Goal: Information Seeking & Learning: Compare options

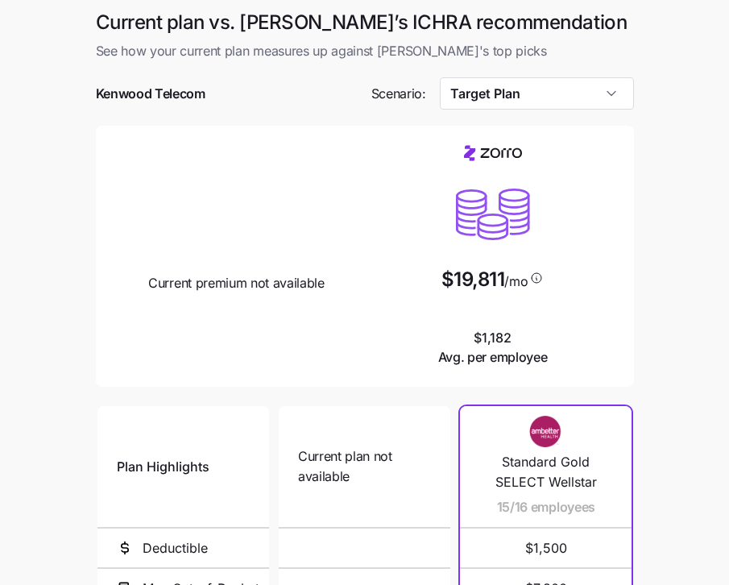
scroll to position [80, 0]
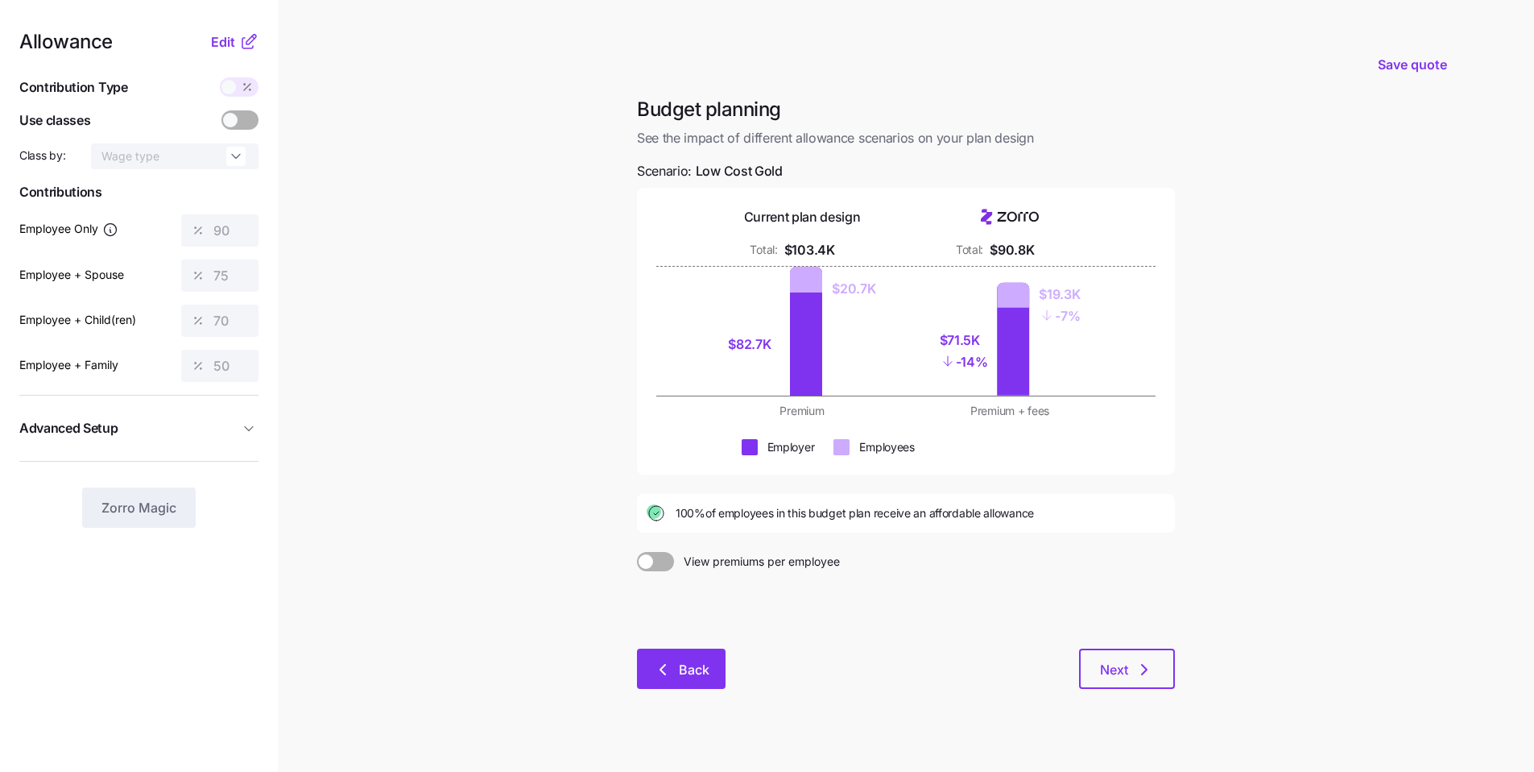
click at [715, 584] on button "Back" at bounding box center [681, 668] width 89 height 40
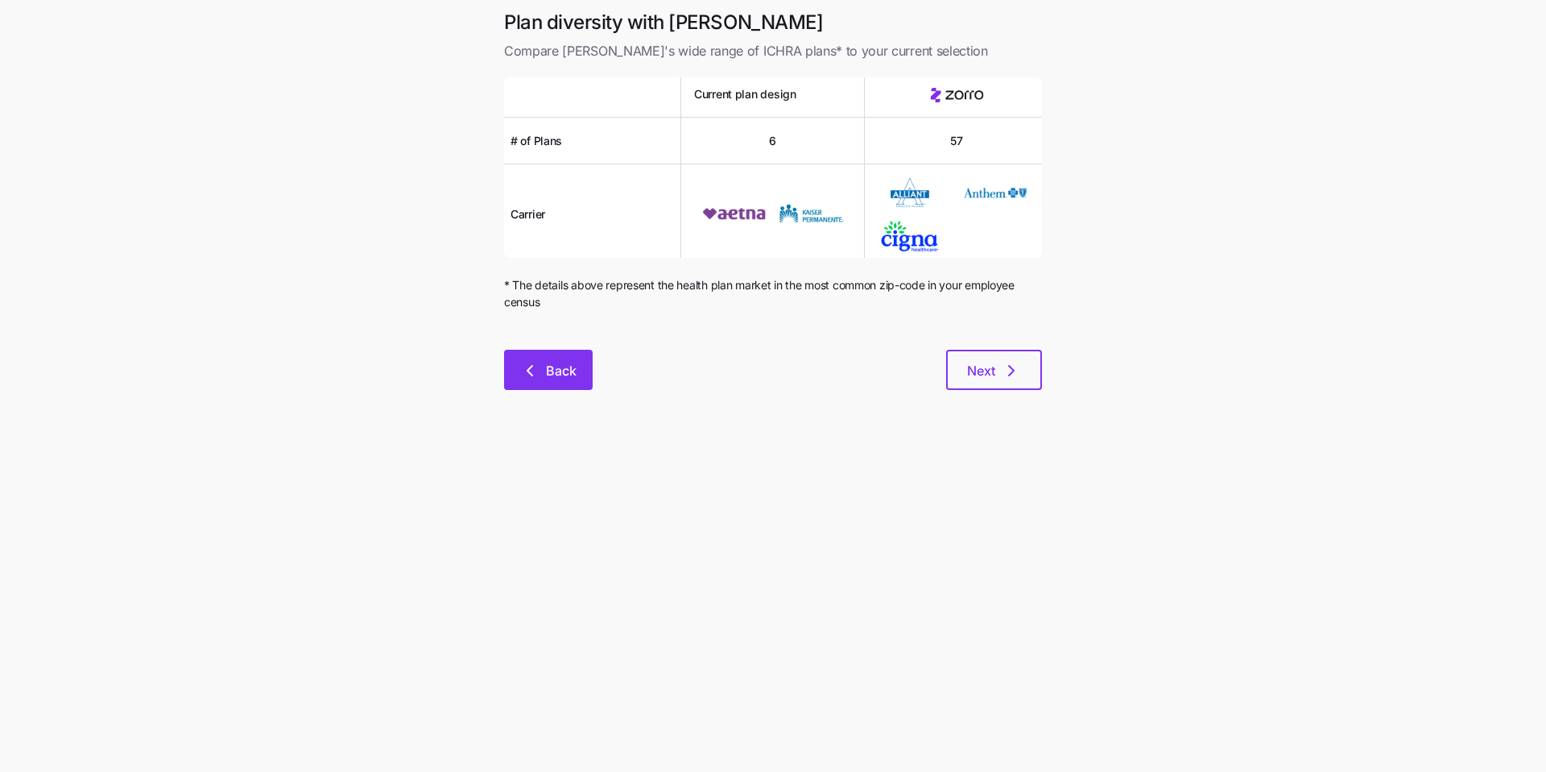
click at [559, 374] on span "Back" at bounding box center [561, 370] width 31 height 19
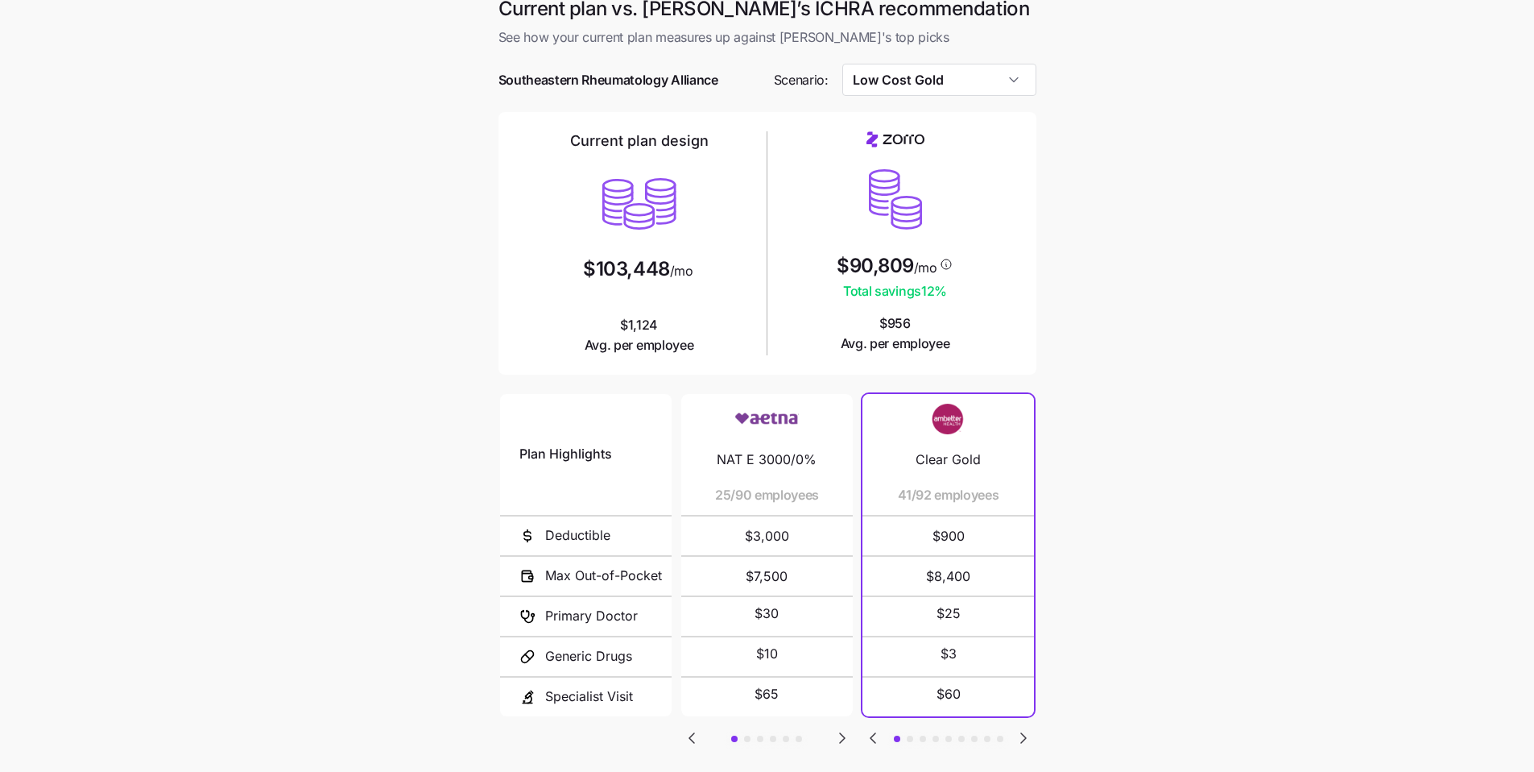
scroll to position [30, 0]
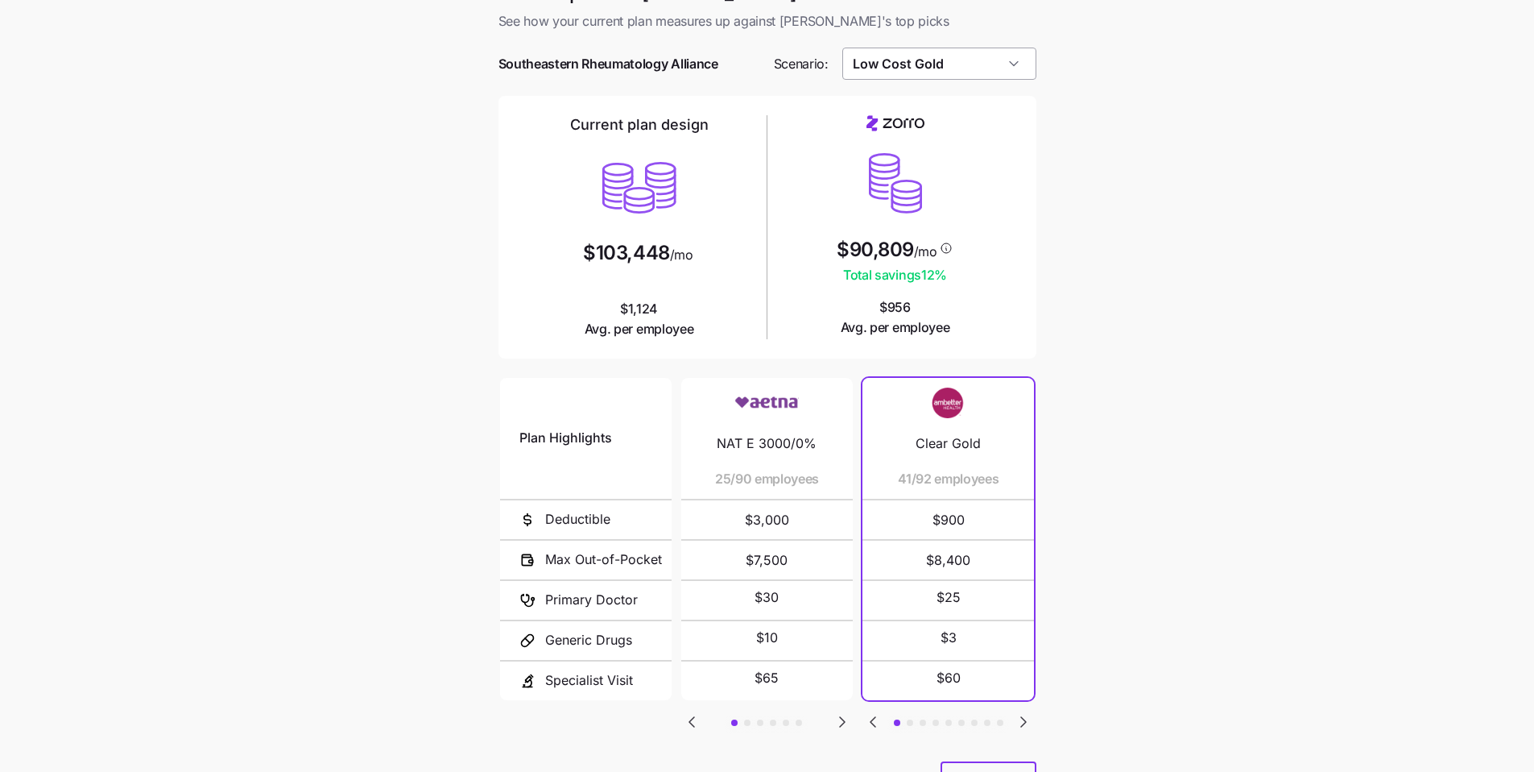
click at [728, 62] on input "Low Cost Gold" at bounding box center [939, 64] width 194 height 32
click at [728, 139] on div "Target Plan" at bounding box center [939, 138] width 181 height 31
type input "Target Plan"
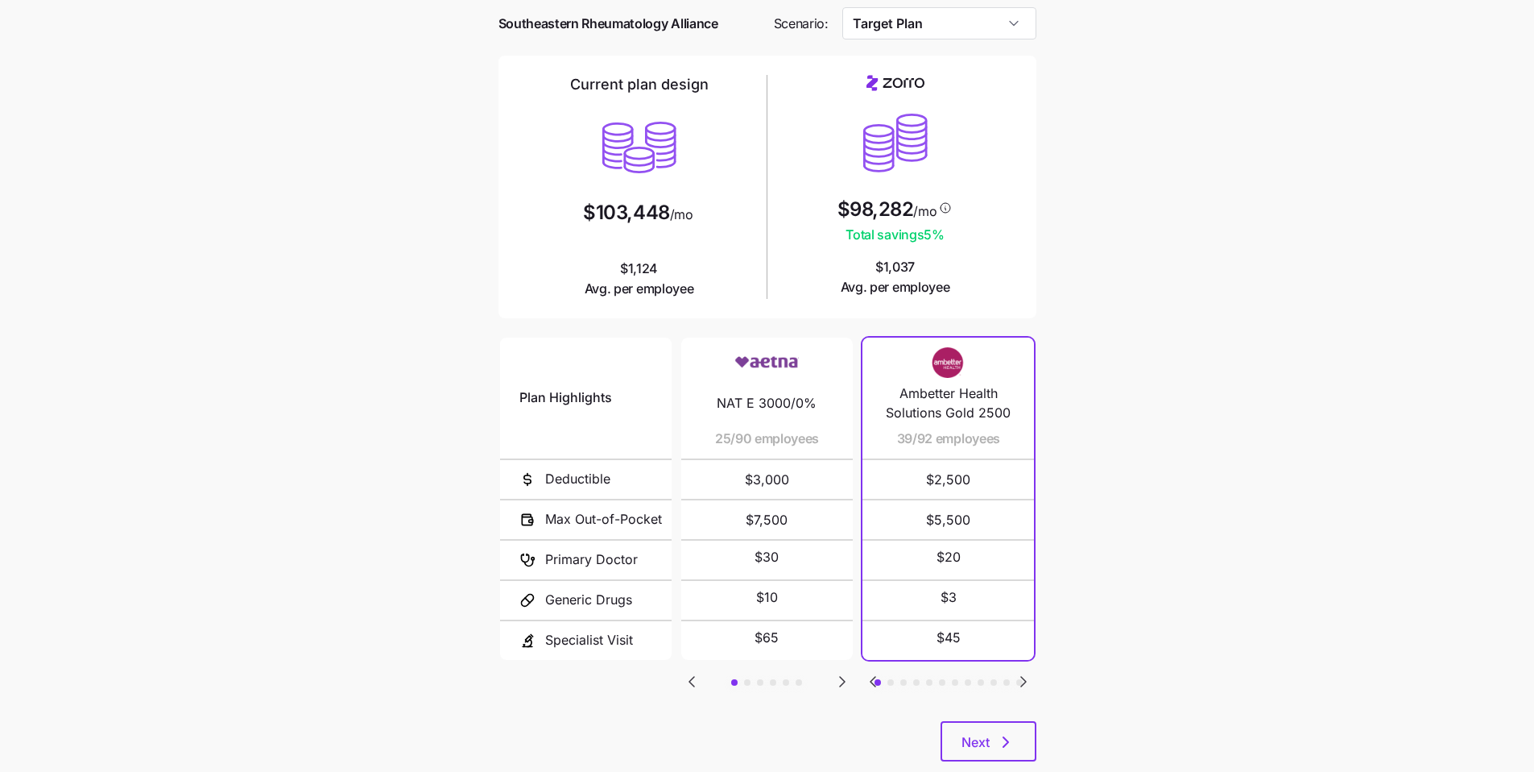
scroll to position [108, 0]
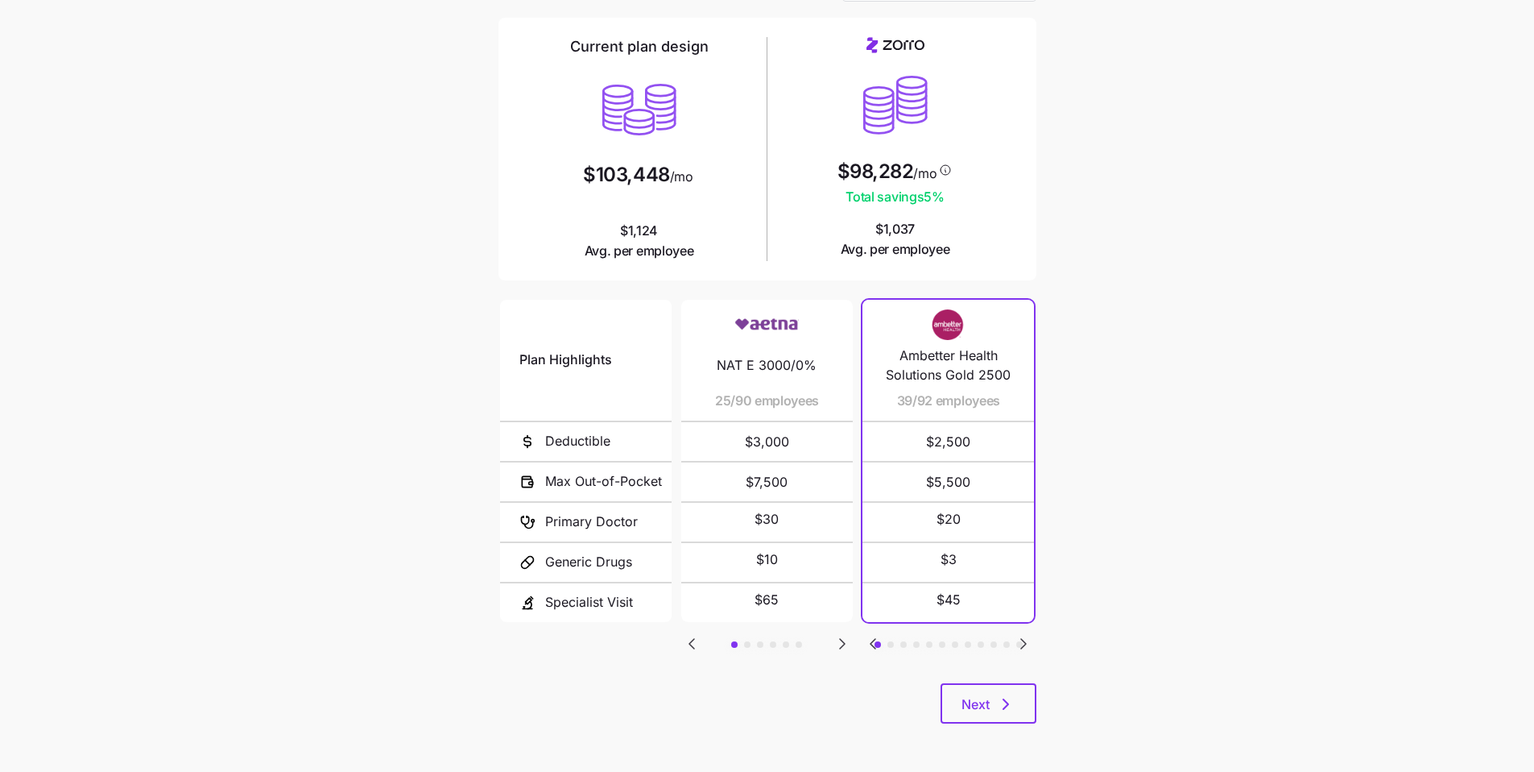
click at [728, 584] on div "Current plan vs. Zorro’s ICHRA recommendation See how your current plan measure…" at bounding box center [768, 322] width 564 height 841
drag, startPoint x: 997, startPoint y: 699, endPoint x: 996, endPoint y: 677, distance: 21.8
click at [728, 584] on icon "button" at bounding box center [1005, 703] width 19 height 19
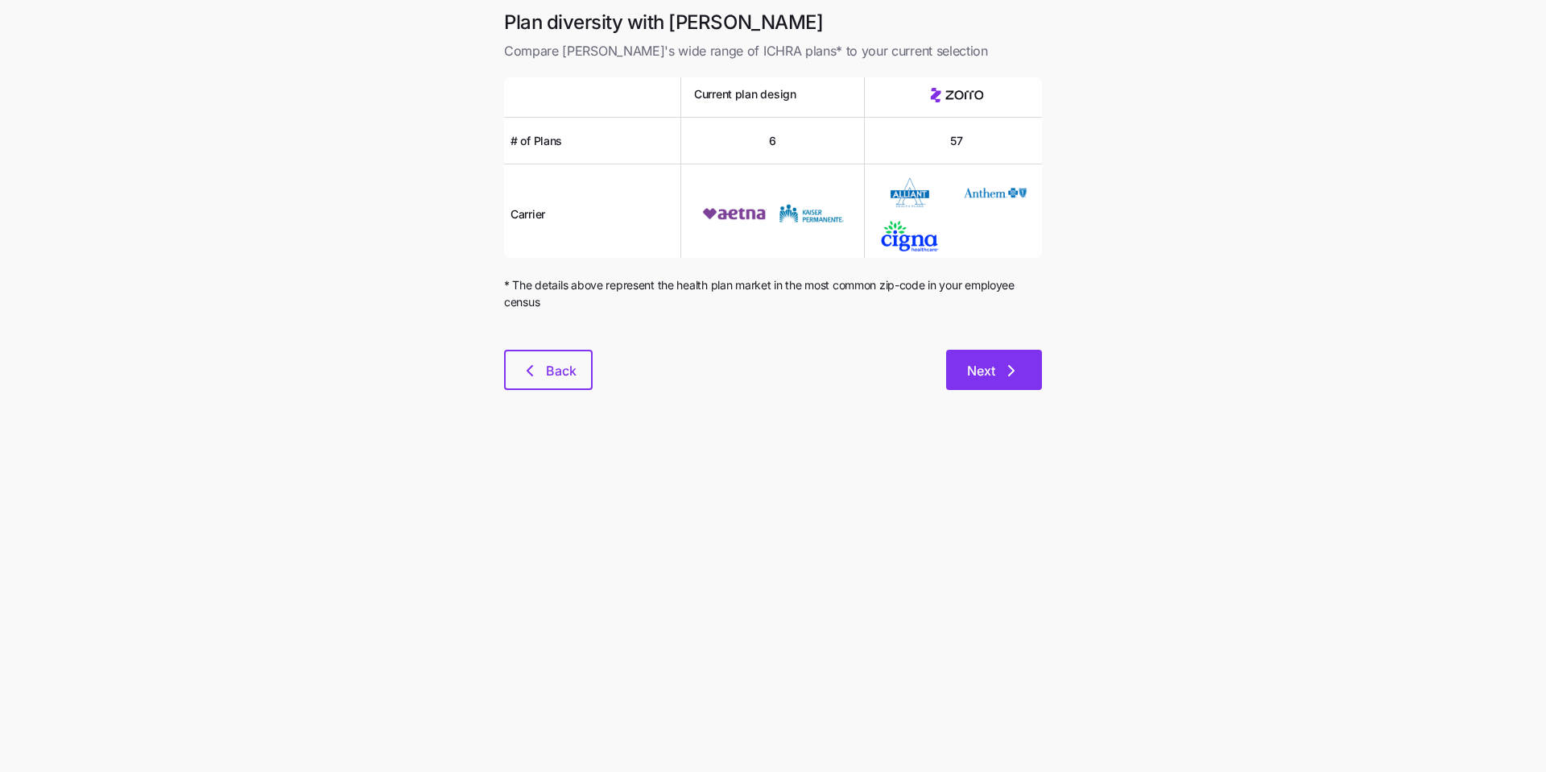
click at [728, 366] on button "Next" at bounding box center [994, 370] width 96 height 40
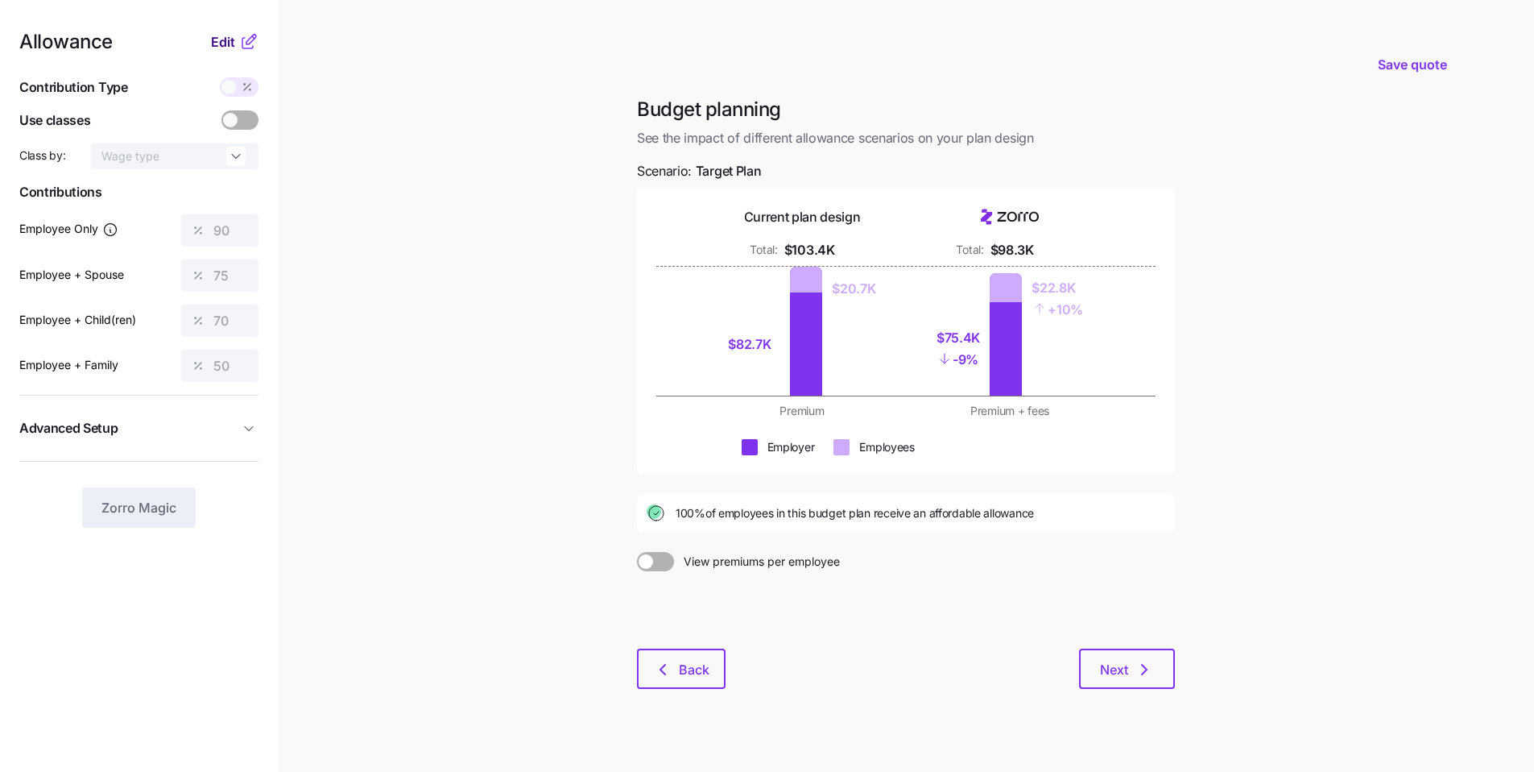
click at [225, 44] on span "Edit" at bounding box center [223, 41] width 24 height 19
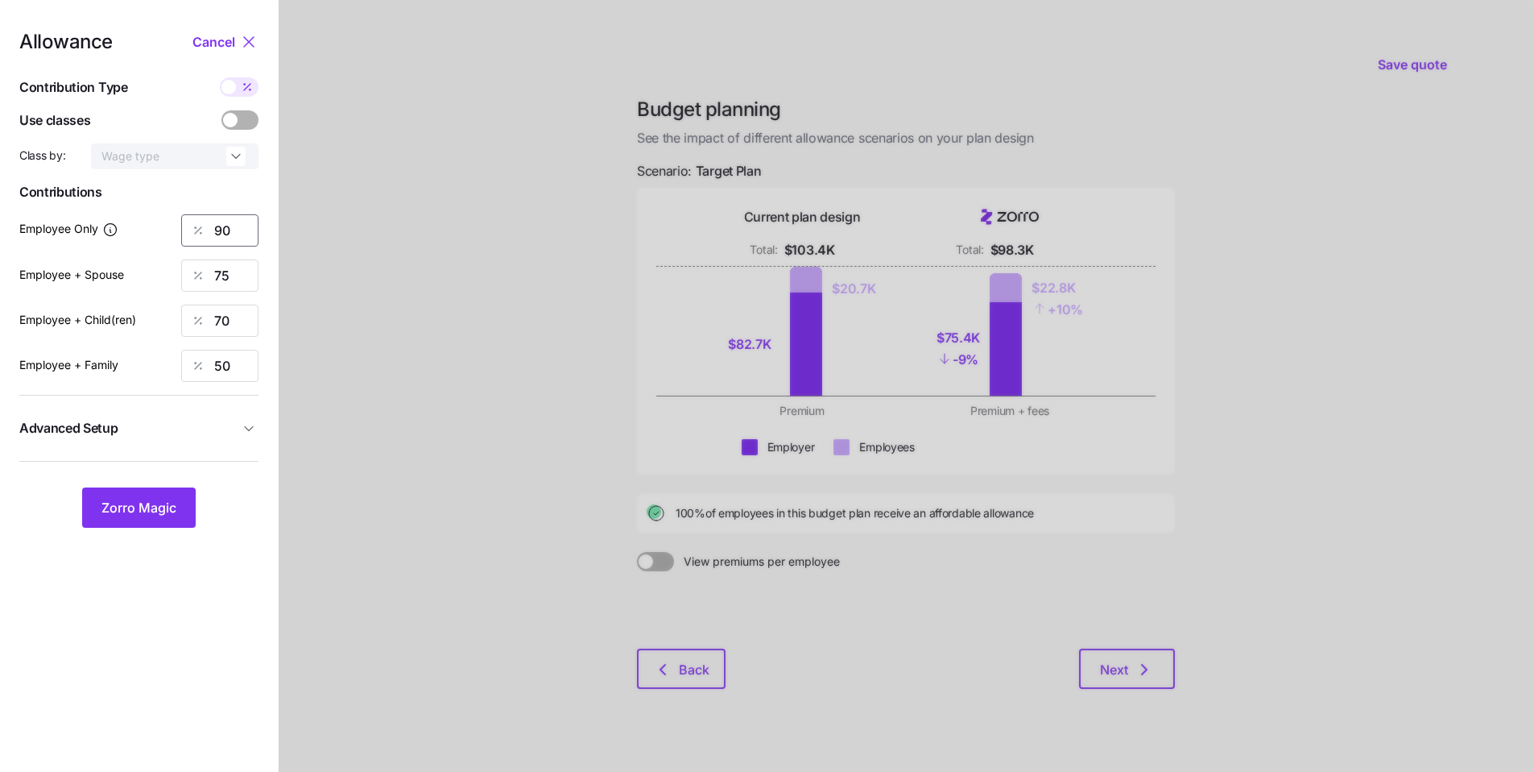
drag, startPoint x: 194, startPoint y: 228, endPoint x: 163, endPoint y: 222, distance: 31.1
click at [164, 222] on div "Employee Only 90" at bounding box center [138, 230] width 239 height 32
type input "80"
click at [178, 503] on button "Zorro Magic" at bounding box center [139, 507] width 114 height 40
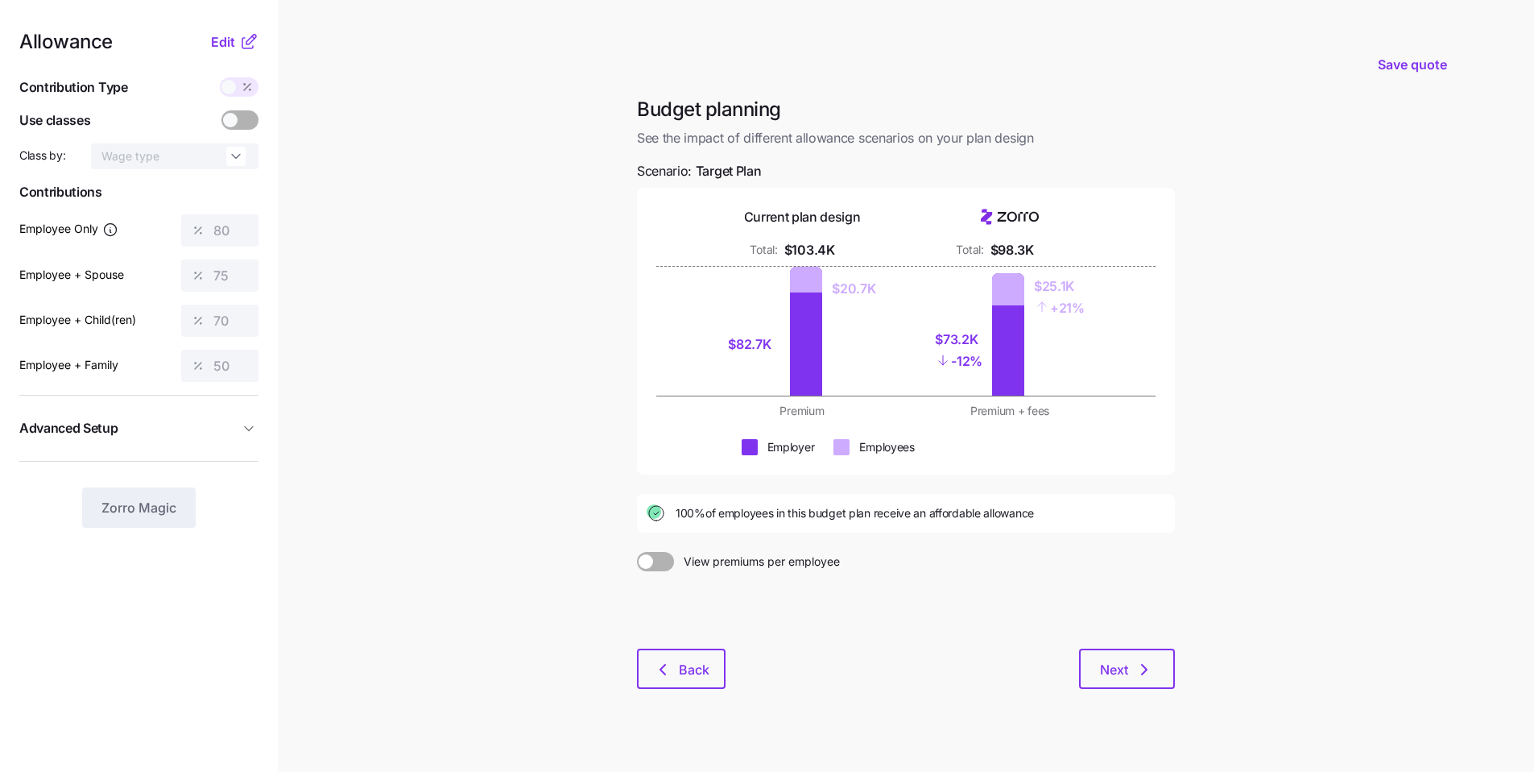
drag, startPoint x: 1045, startPoint y: 515, endPoint x: 766, endPoint y: 528, distance: 279.8
click at [728, 528] on div "100% of employees in this budget plan receive an affordable allowance" at bounding box center [906, 513] width 538 height 39
click at [728, 584] on button "Next" at bounding box center [1127, 668] width 96 height 40
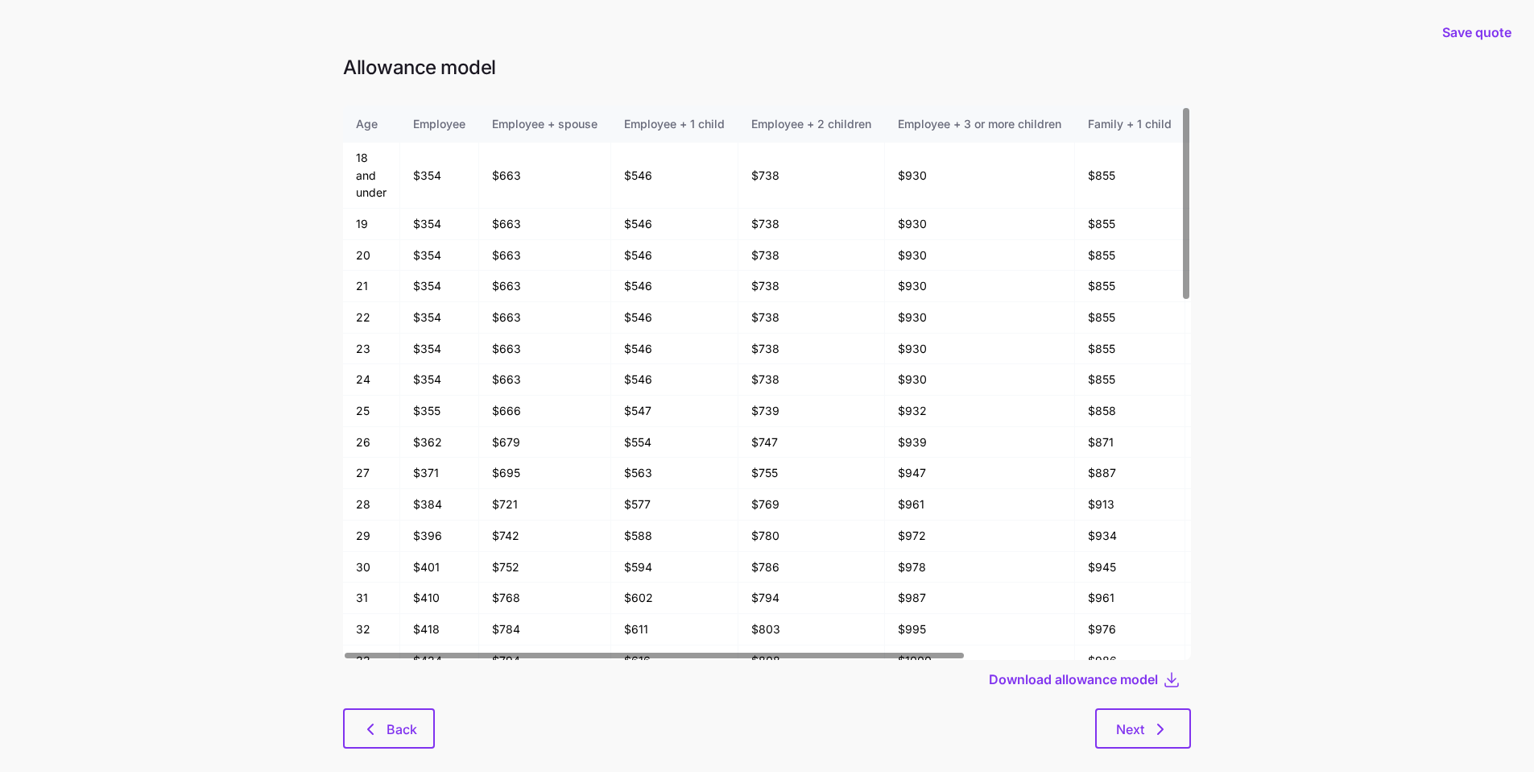
scroll to position [25, 0]
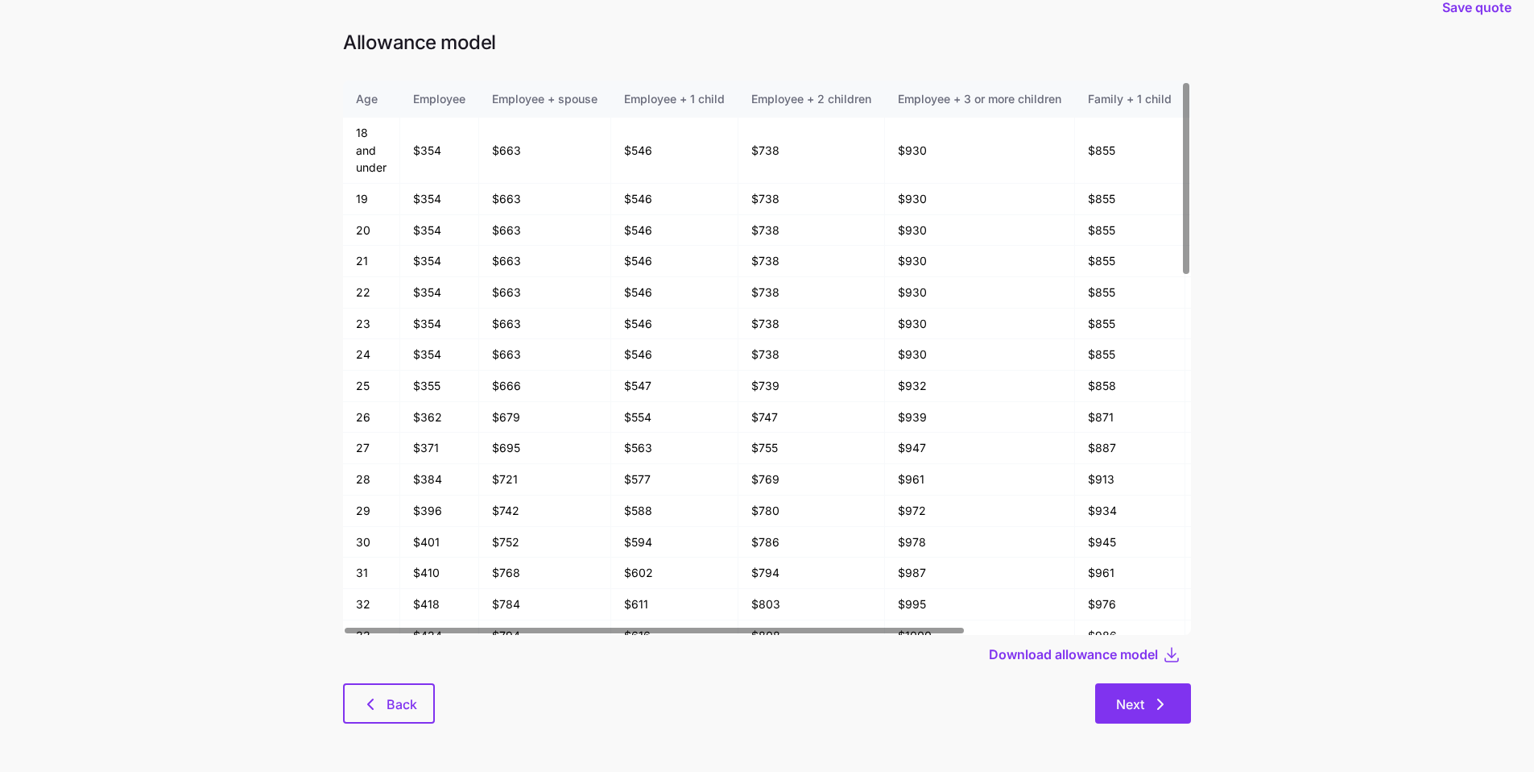
click at [728, 584] on button "Next" at bounding box center [1143, 703] width 96 height 40
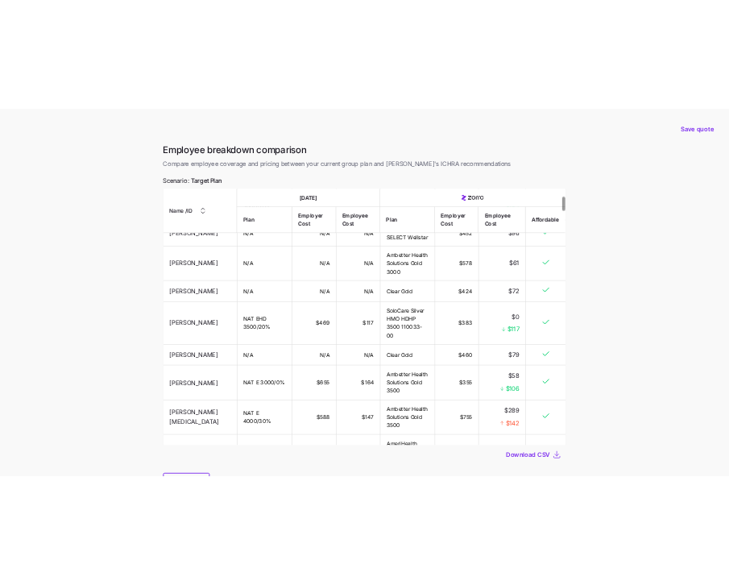
scroll to position [280, 0]
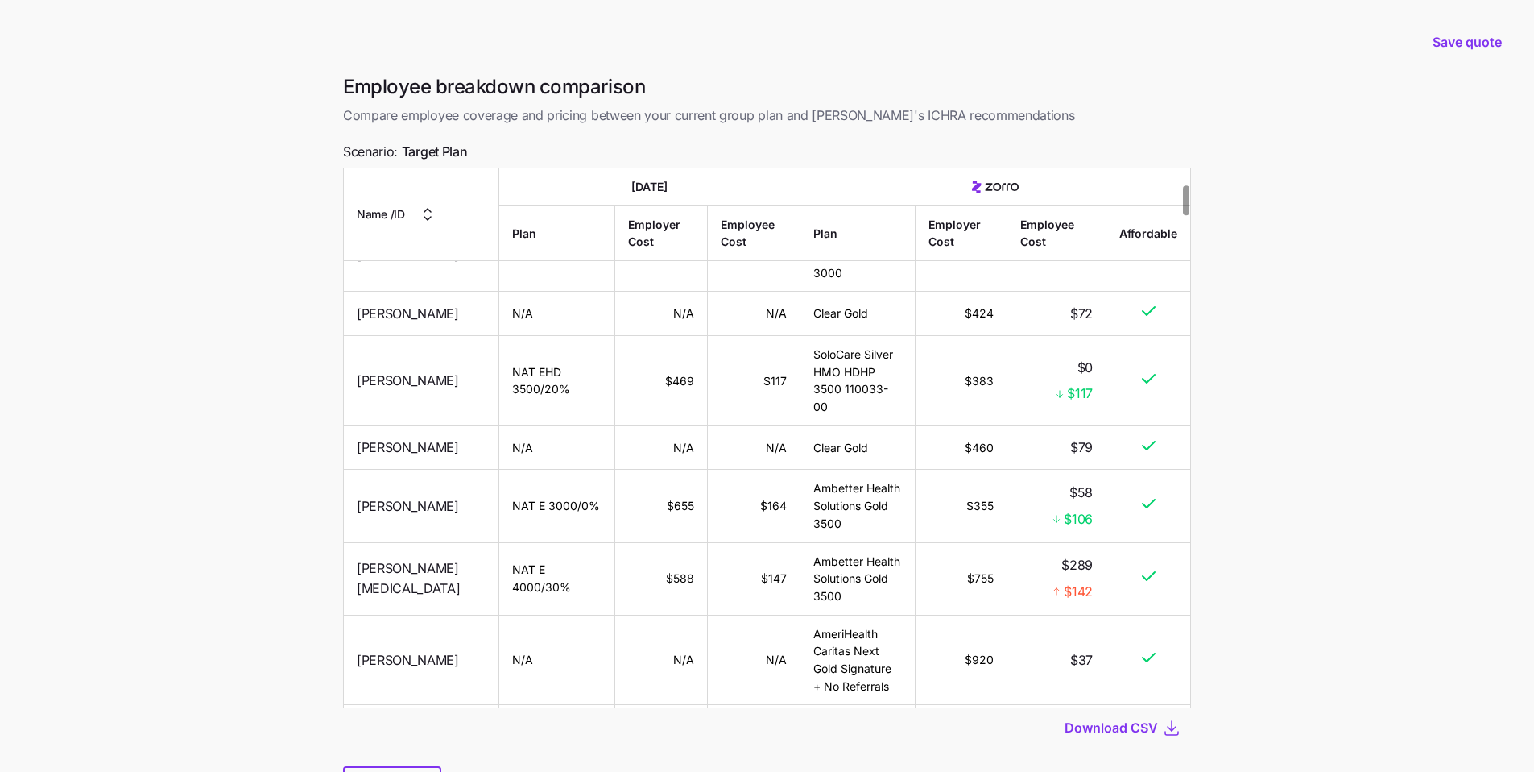
drag, startPoint x: 554, startPoint y: 394, endPoint x: 577, endPoint y: 390, distance: 22.9
click at [554, 394] on td "NAT EHD 3500/20%" at bounding box center [557, 381] width 117 height 90
drag, startPoint x: 472, startPoint y: 151, endPoint x: 350, endPoint y: 138, distance: 123.1
click at [350, 138] on div "Employee breakdown comparison Compare employee coverage and pricing between you…" at bounding box center [767, 449] width 874 height 751
click at [728, 400] on td "SoloCare Silver HMO HDHP 3500 110033-00" at bounding box center [858, 381] width 115 height 90
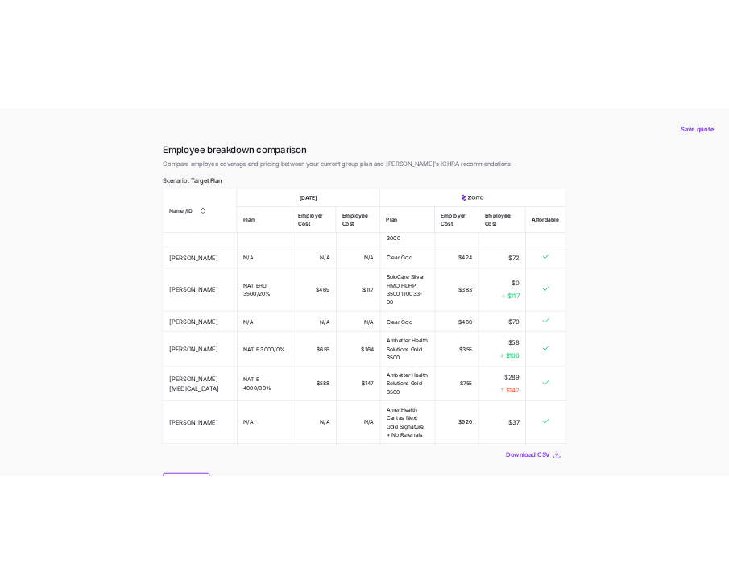
scroll to position [345, 0]
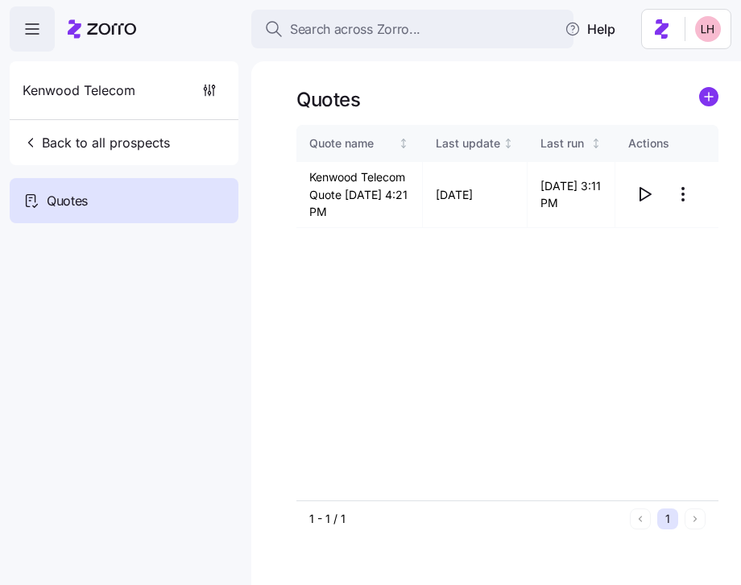
click at [415, 27] on span "Search across Zorro..." at bounding box center [355, 29] width 130 height 20
